Goal: Find specific page/section: Find specific page/section

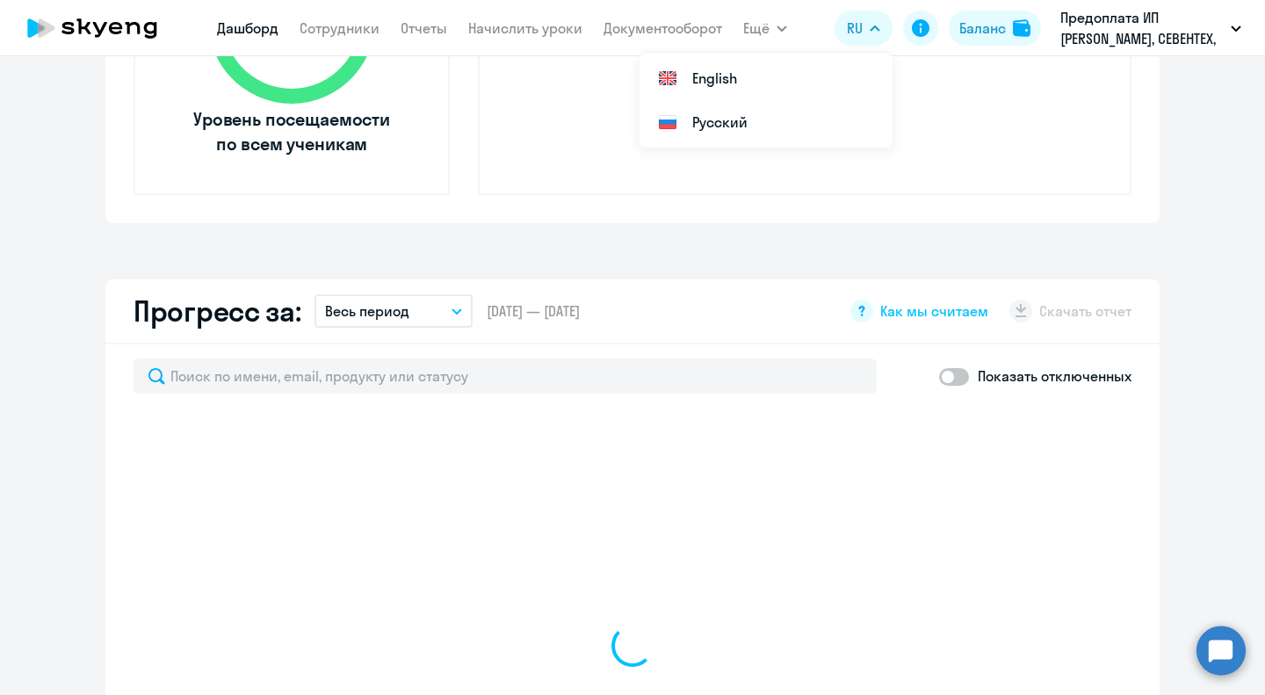
select select "30"
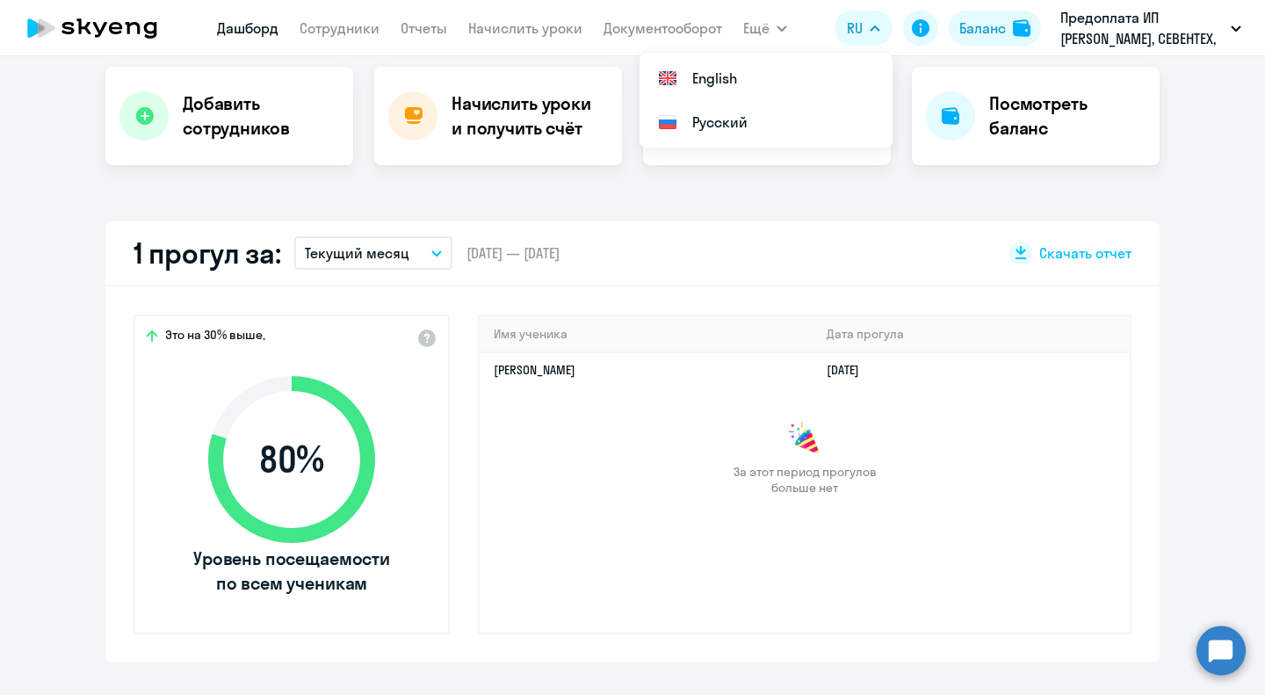
scroll to position [351, 0]
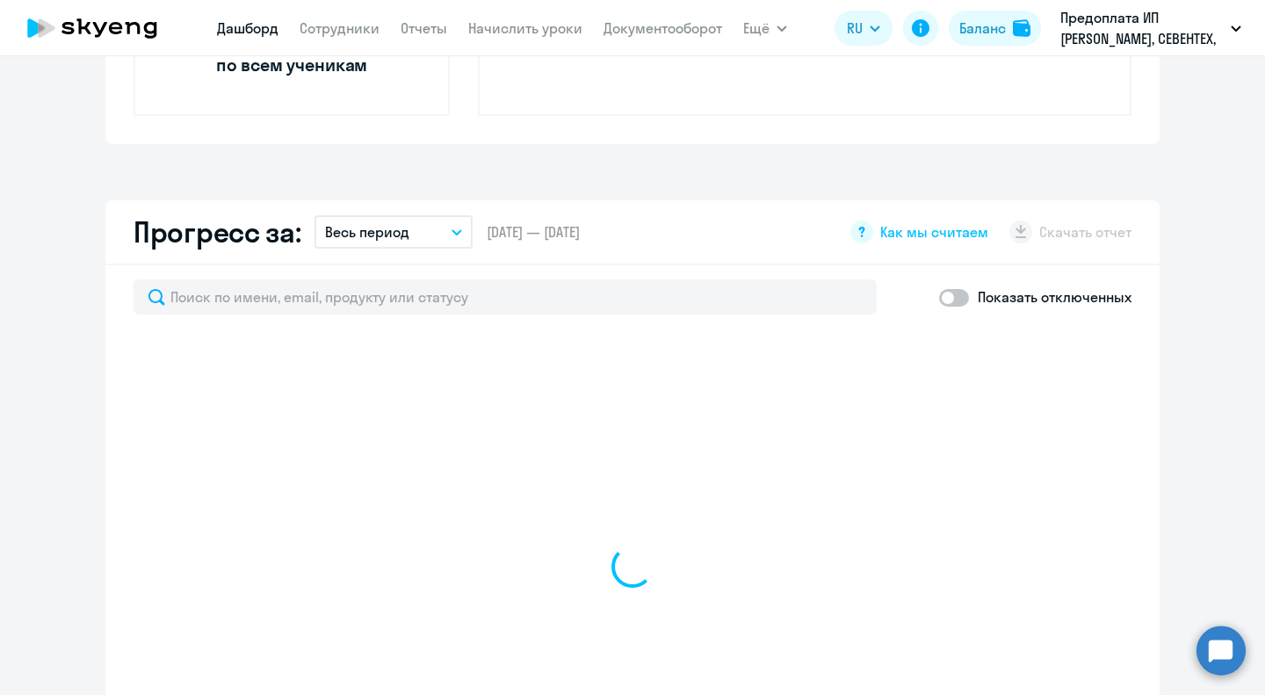
scroll to position [878, 0]
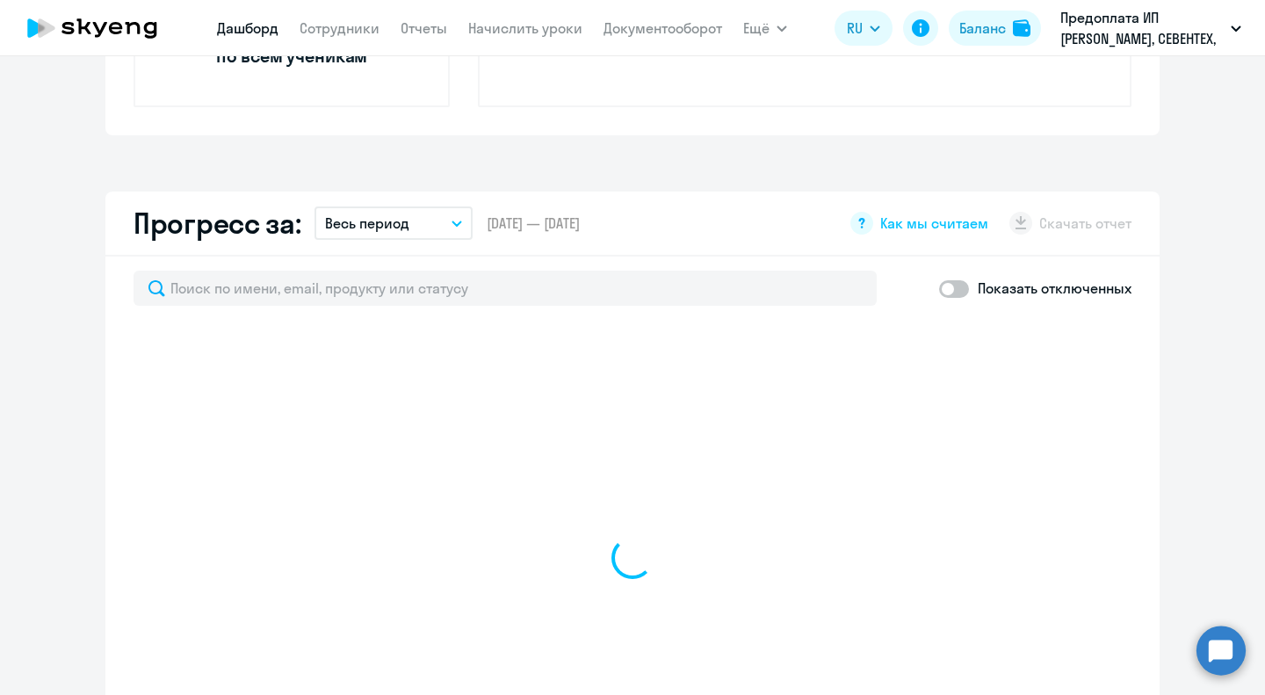
select select "30"
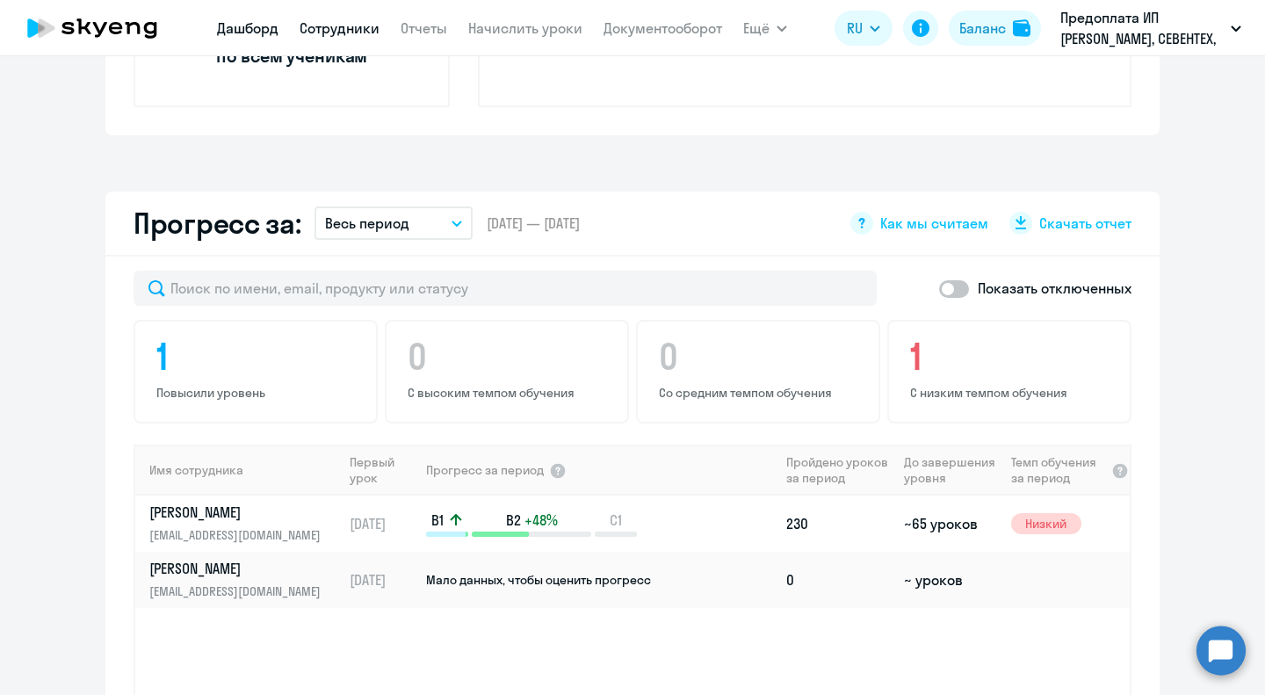
click at [353, 33] on link "Сотрудники" at bounding box center [340, 28] width 80 height 18
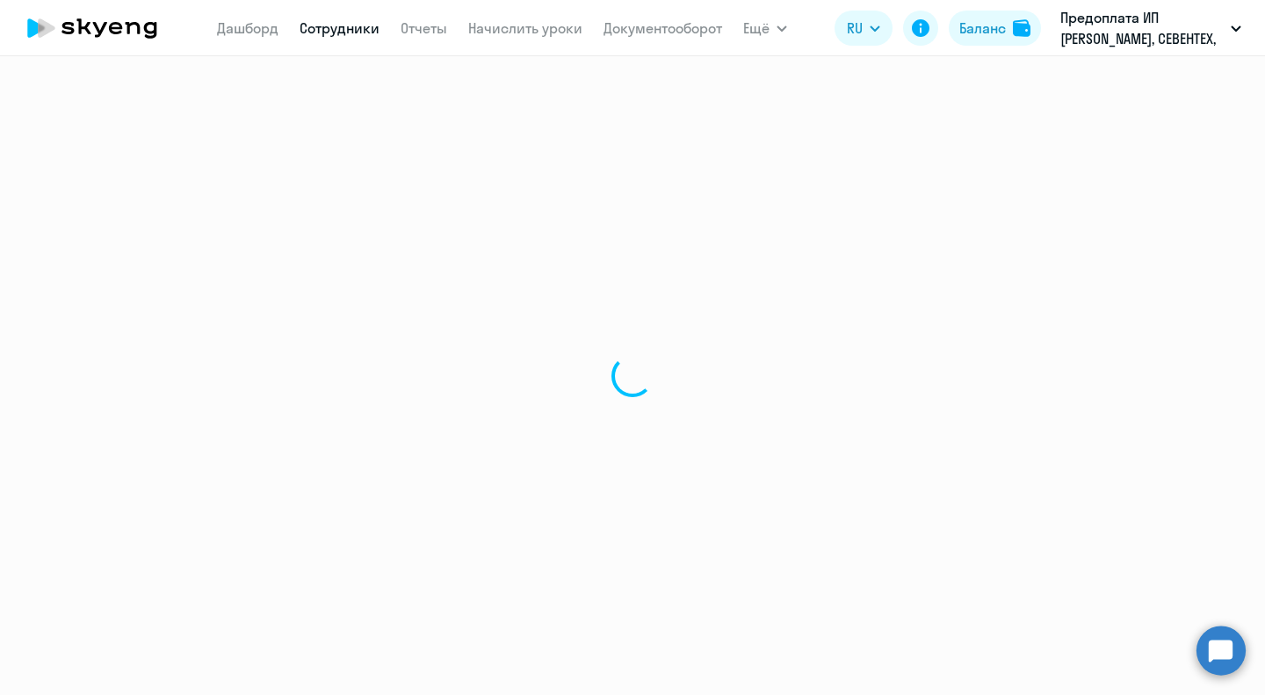
select select "30"
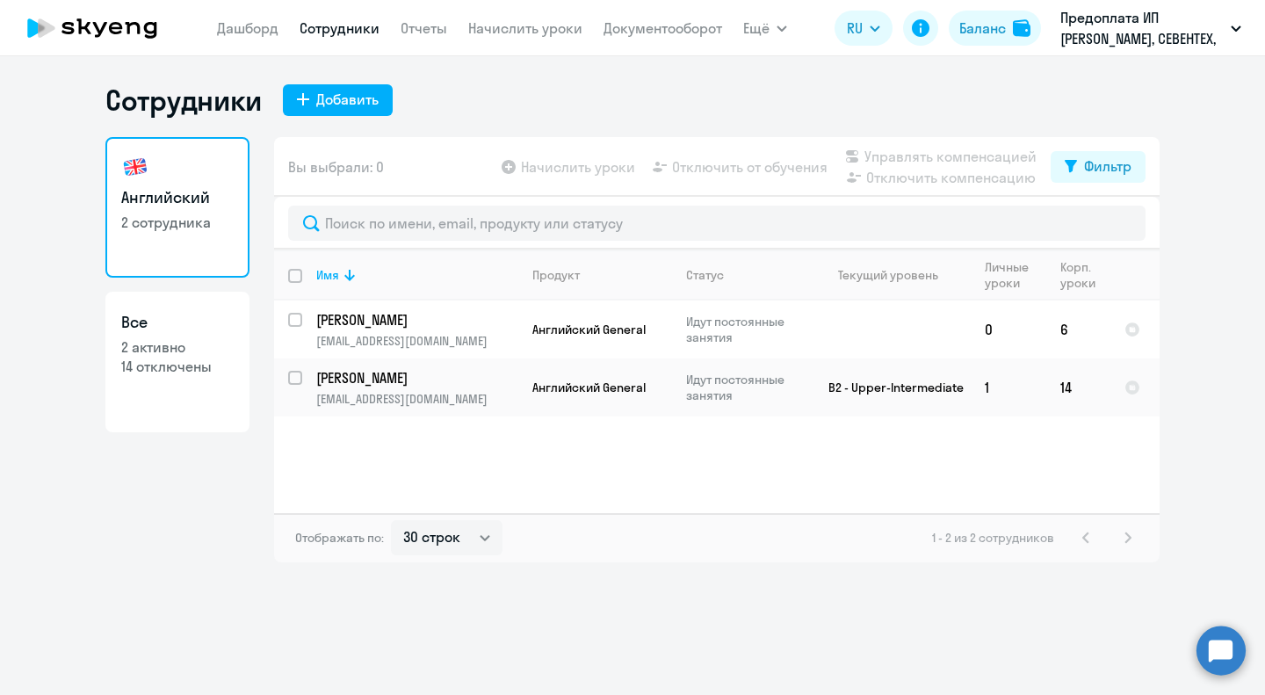
click at [130, 24] on icon at bounding box center [133, 28] width 15 height 12
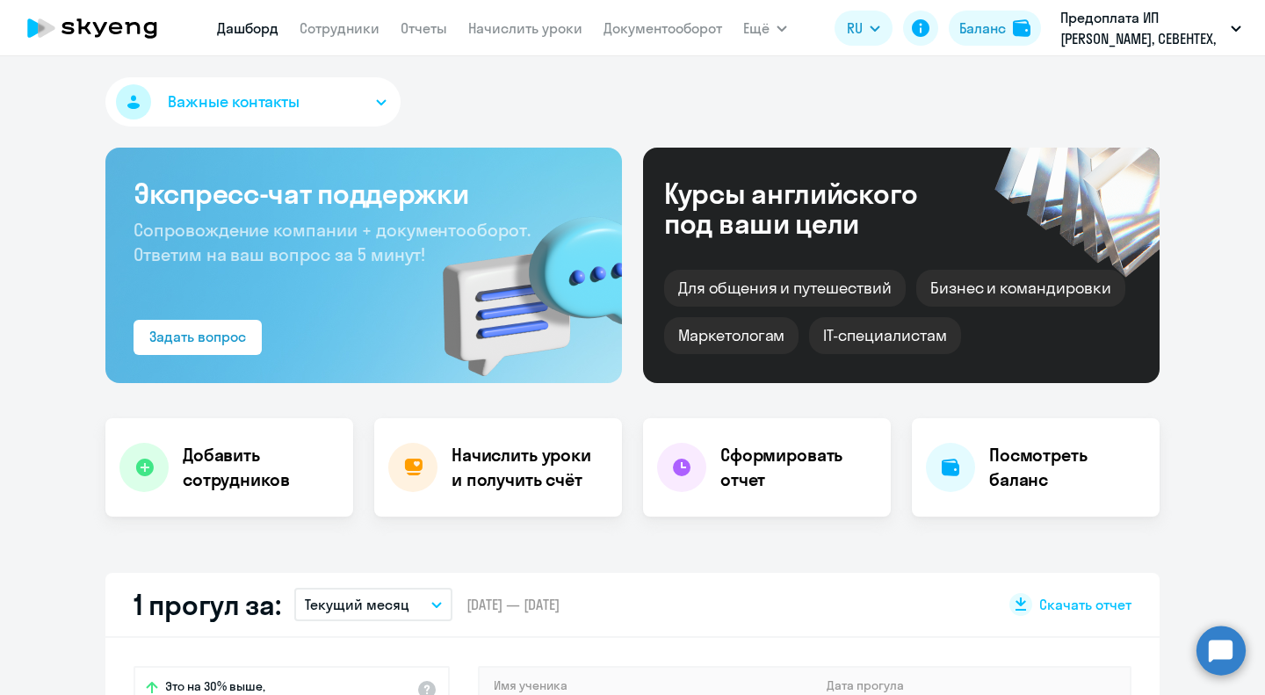
select select "30"
